Goal: Transaction & Acquisition: Purchase product/service

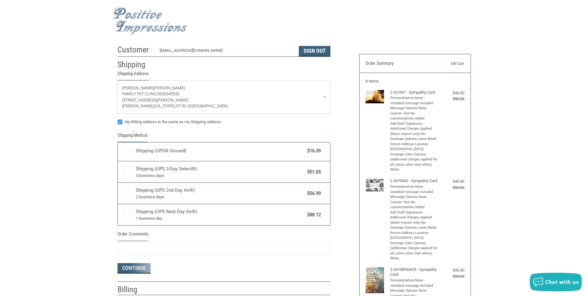
radio input "true"
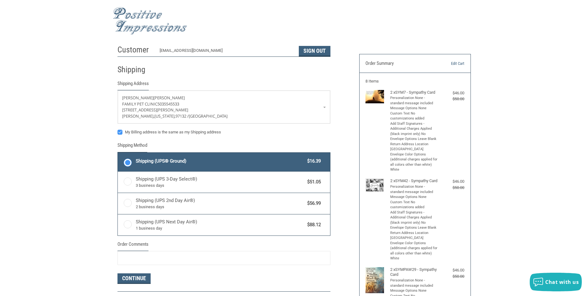
click at [119, 135] on label "My Billing address is the same as my Shipping address" at bounding box center [224, 132] width 213 height 5
click at [118, 129] on input "My Billing address is the same as my Shipping address" at bounding box center [118, 129] width 0 height 0
checkbox input "false"
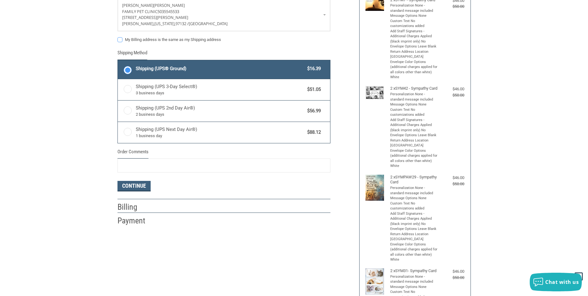
scroll to position [93, 0]
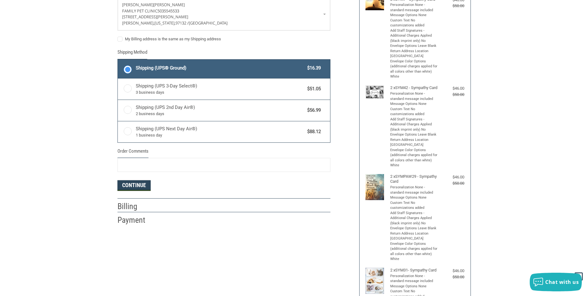
click at [135, 183] on button "Continue" at bounding box center [134, 185] width 33 height 11
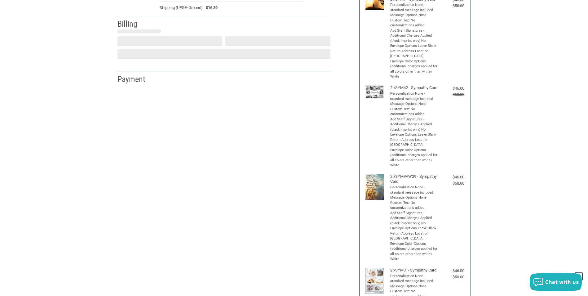
select select "US"
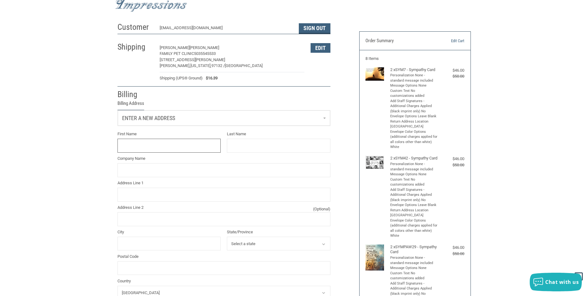
scroll to position [0, 0]
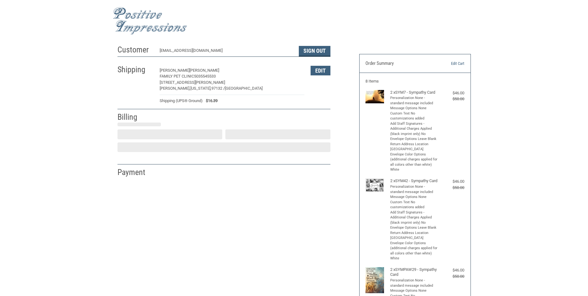
select select "US"
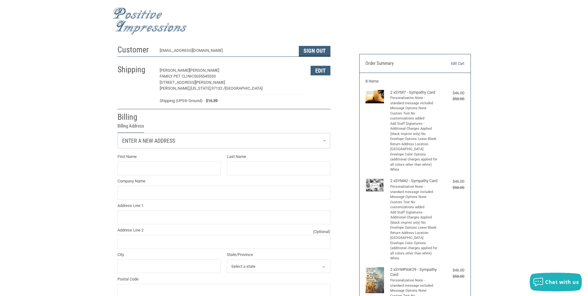
click at [125, 143] on span "Enter a new address" at bounding box center [148, 140] width 53 height 7
click at [138, 172] on span "Family Pet Clinic" at bounding box center [139, 173] width 30 height 5
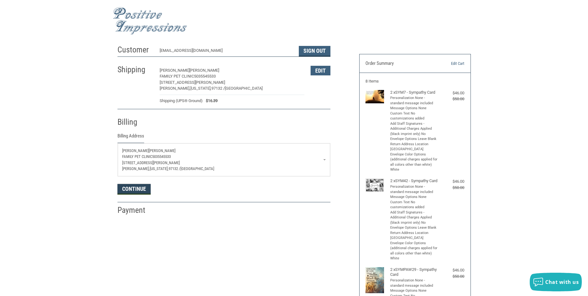
click at [135, 189] on button "Continue" at bounding box center [134, 189] width 33 height 11
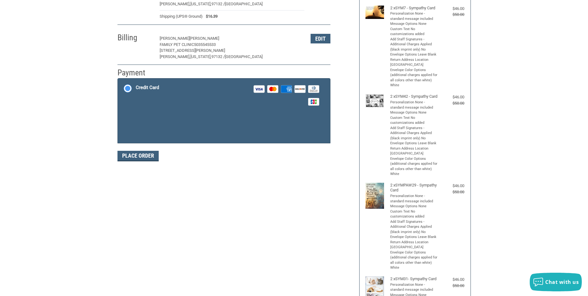
scroll to position [91, 0]
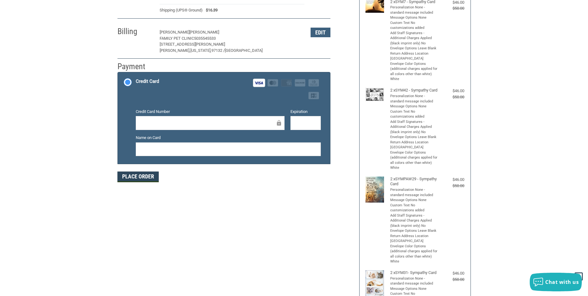
click at [149, 179] on button "Place Order" at bounding box center [138, 177] width 41 height 11
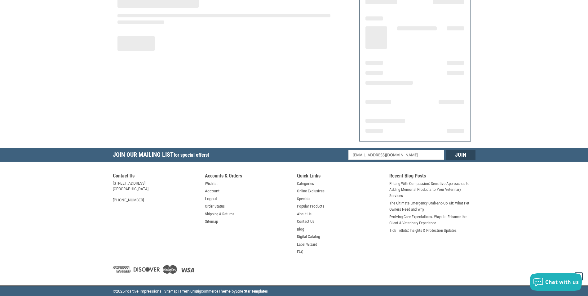
scroll to position [61, 0]
